Goal: Find specific page/section: Find specific page/section

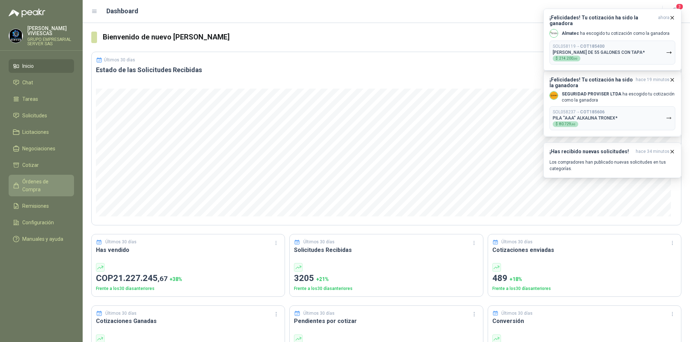
click at [57, 180] on span "Órdenes de Compra" at bounding box center [44, 186] width 45 height 16
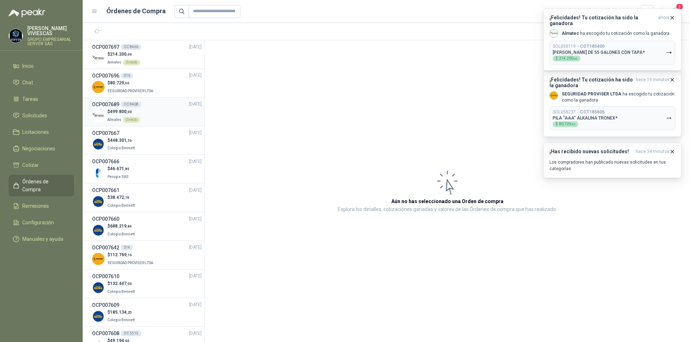
click at [173, 107] on div "OCP007689 OC 8468 [DATE]" at bounding box center [147, 105] width 110 height 8
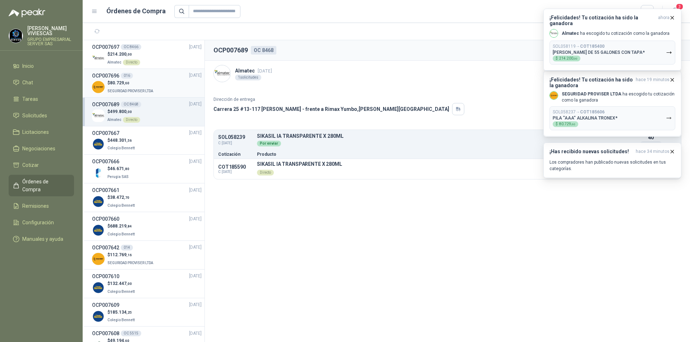
click at [151, 83] on p "$ 80.729 ,60" at bounding box center [130, 83] width 47 height 7
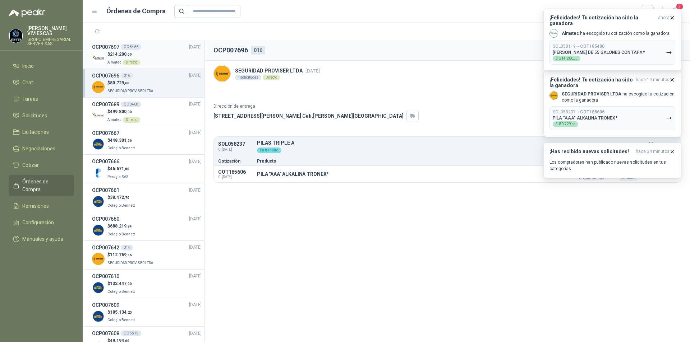
click at [159, 64] on div "$ 214.200 ,00 Almatec Directo" at bounding box center [147, 58] width 110 height 15
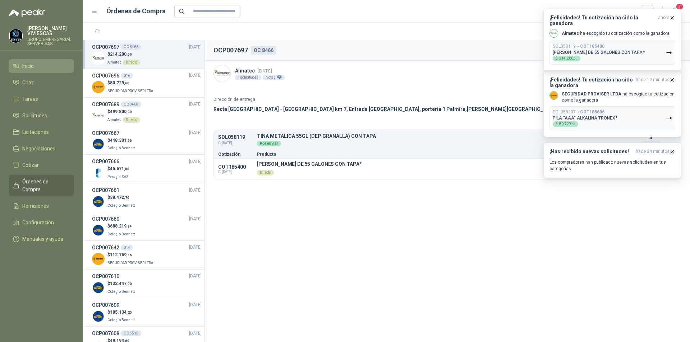
click at [57, 63] on li "Inicio" at bounding box center [41, 66] width 57 height 8
